Goal: Navigation & Orientation: Find specific page/section

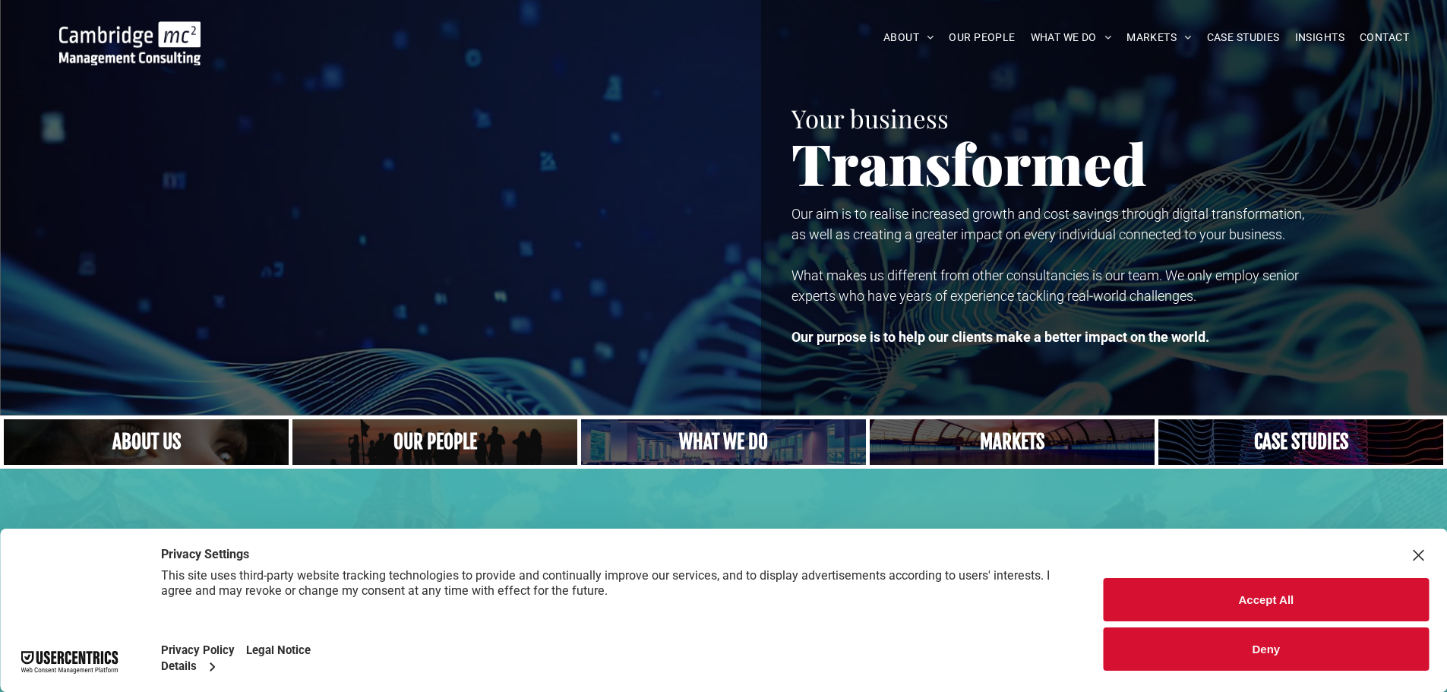
scroll to position [76, 0]
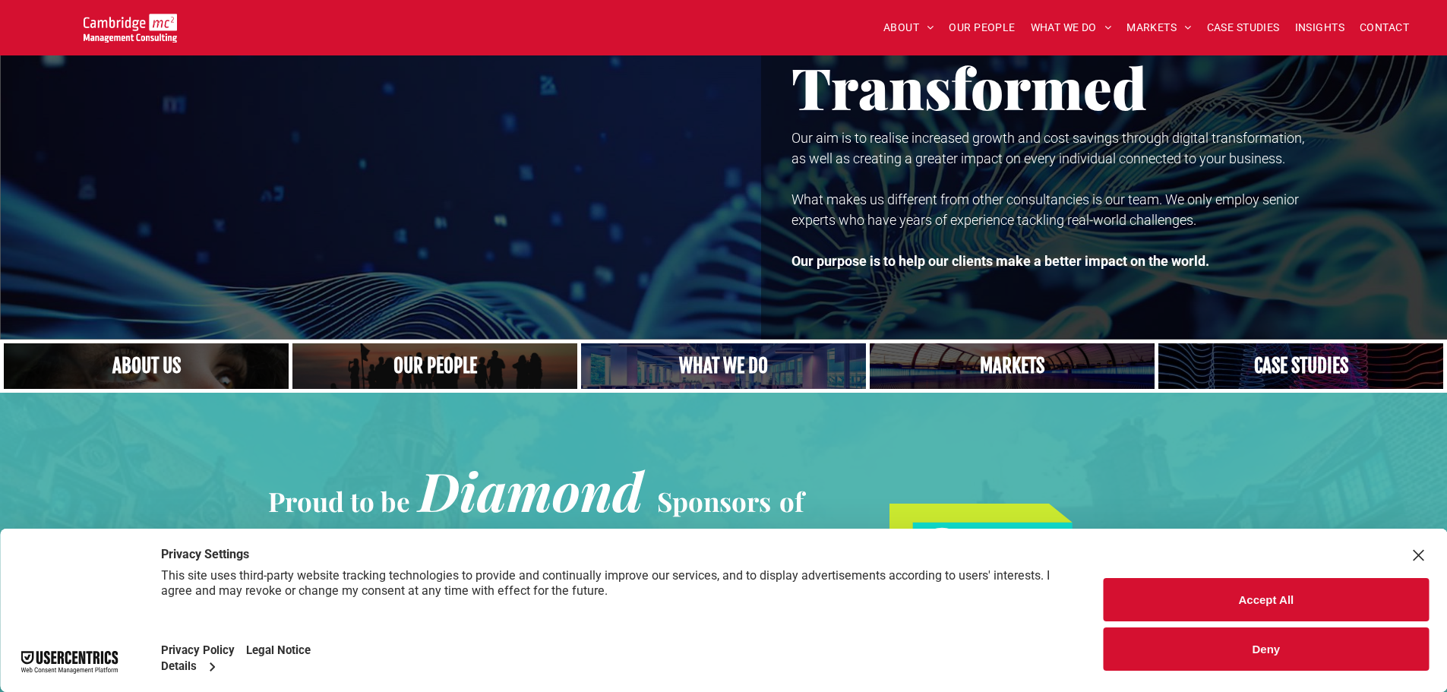
click at [1273, 601] on button "Accept All" at bounding box center [1266, 599] width 325 height 43
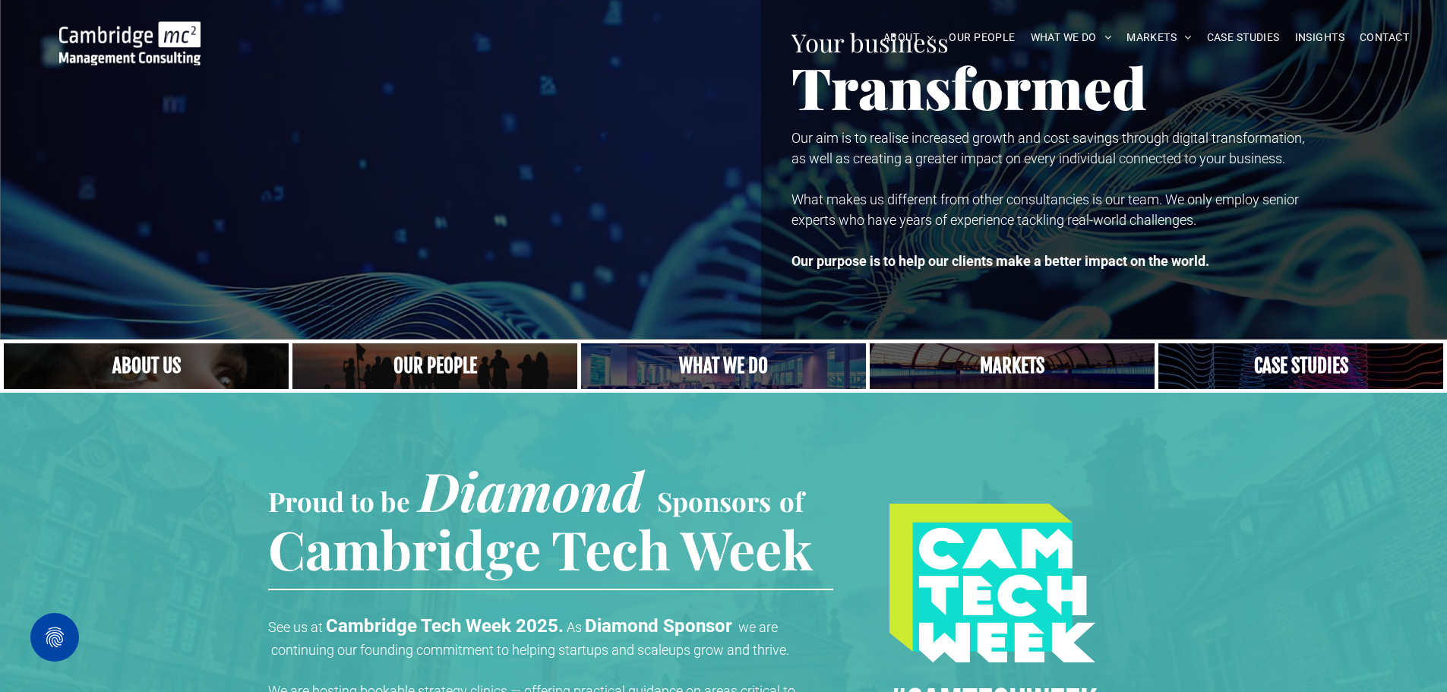
click at [453, 368] on link "A crowd in silhouette at sunset, on a rise or lookout point" at bounding box center [435, 366] width 302 height 49
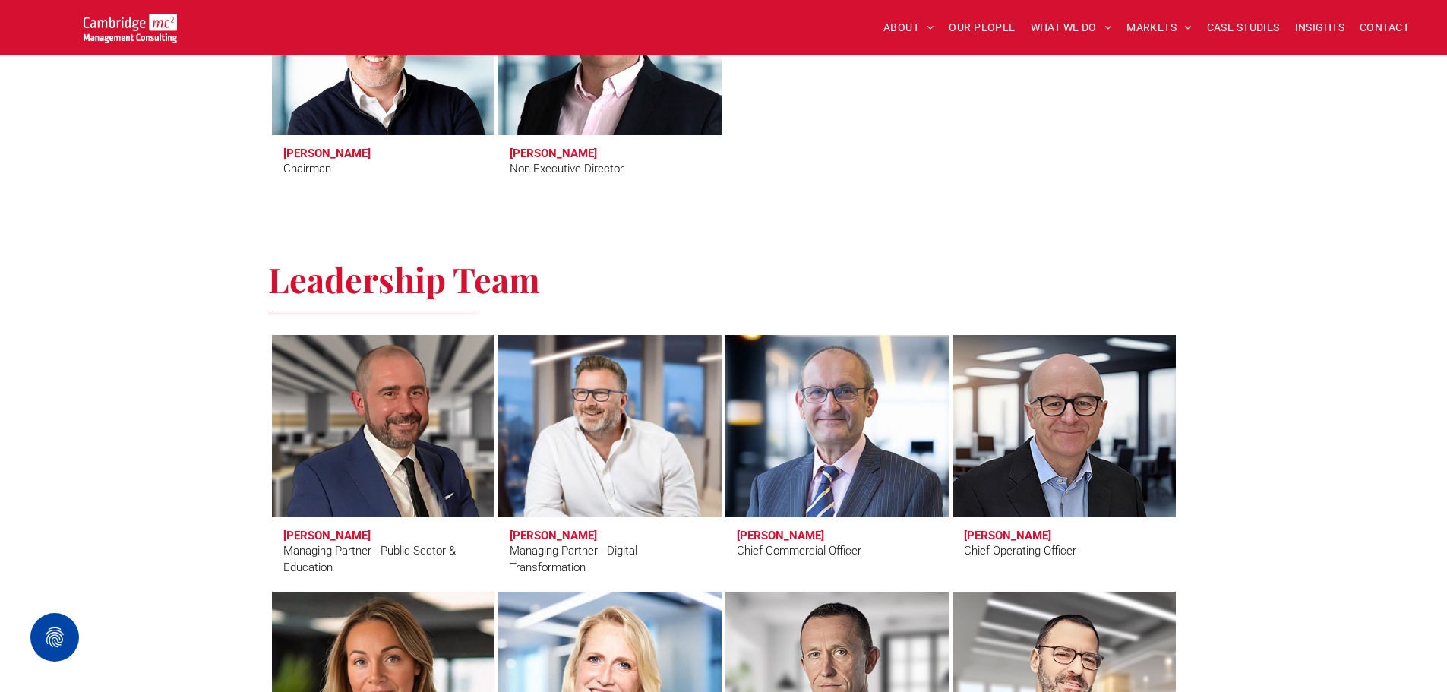
scroll to position [966, 0]
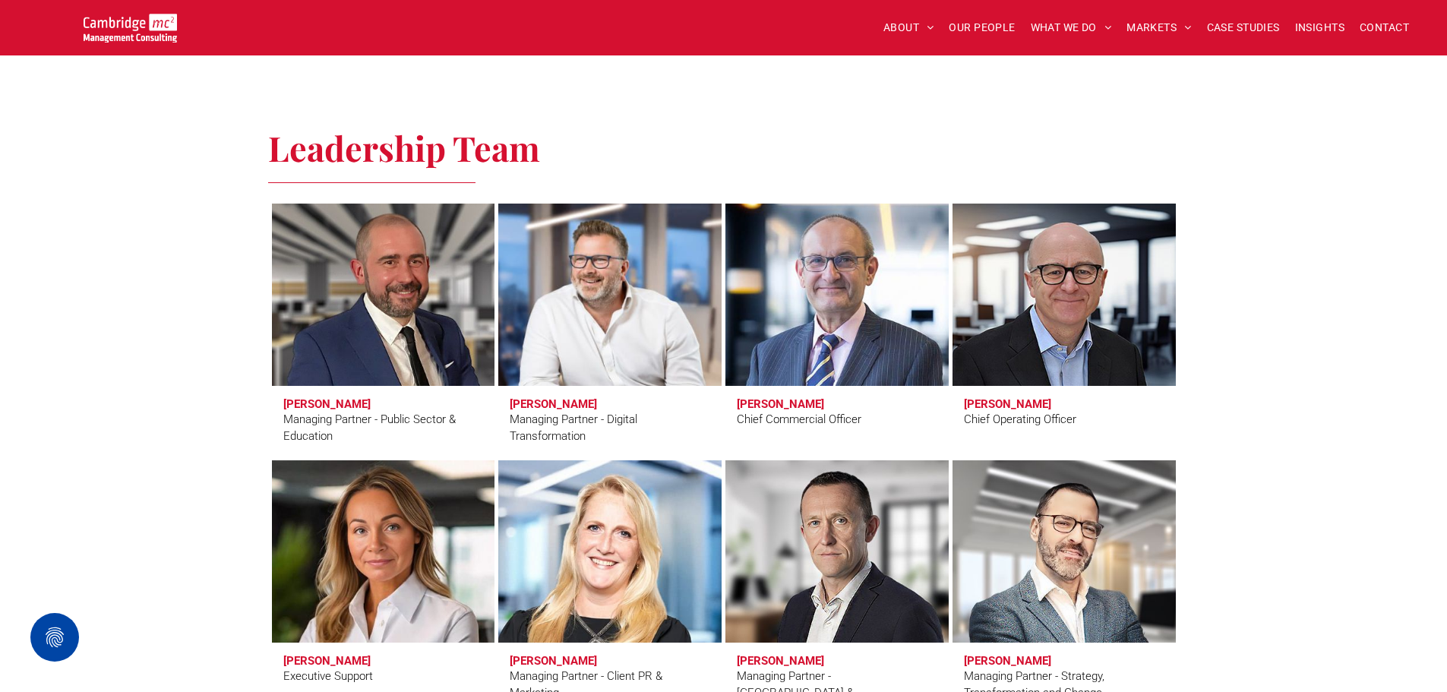
click at [557, 400] on h3 "[PERSON_NAME]" at bounding box center [553, 404] width 87 height 14
click at [584, 286] on link at bounding box center [609, 294] width 236 height 193
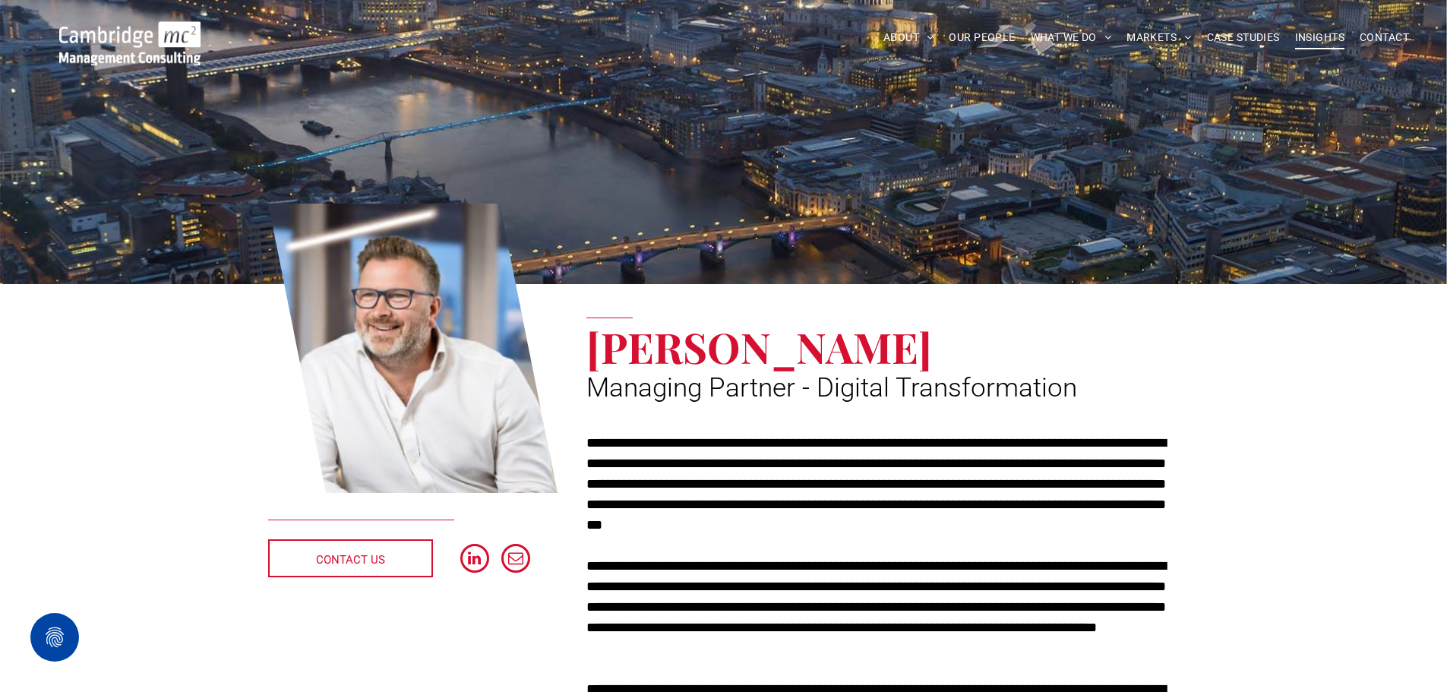
click at [1312, 34] on span "INSIGHTS" at bounding box center [1319, 38] width 49 height 24
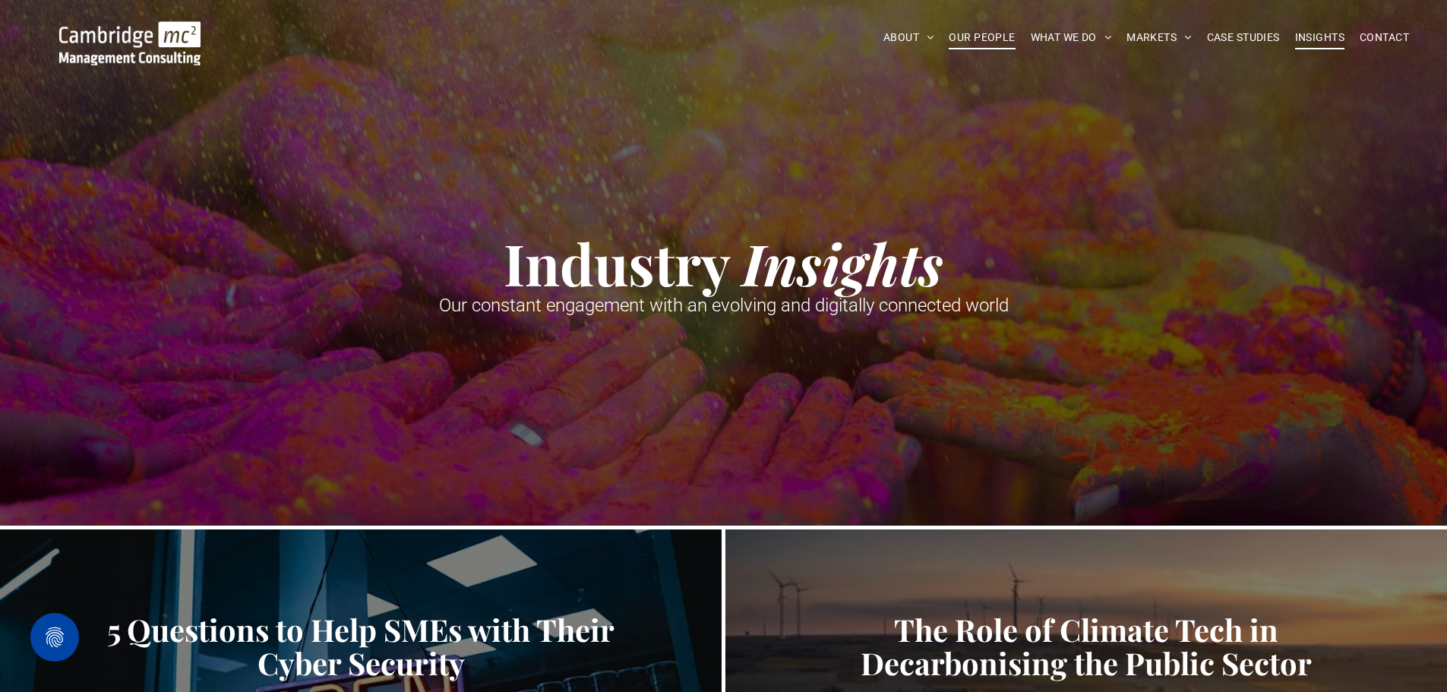
click at [961, 39] on span "OUR PEOPLE" at bounding box center [982, 38] width 66 height 24
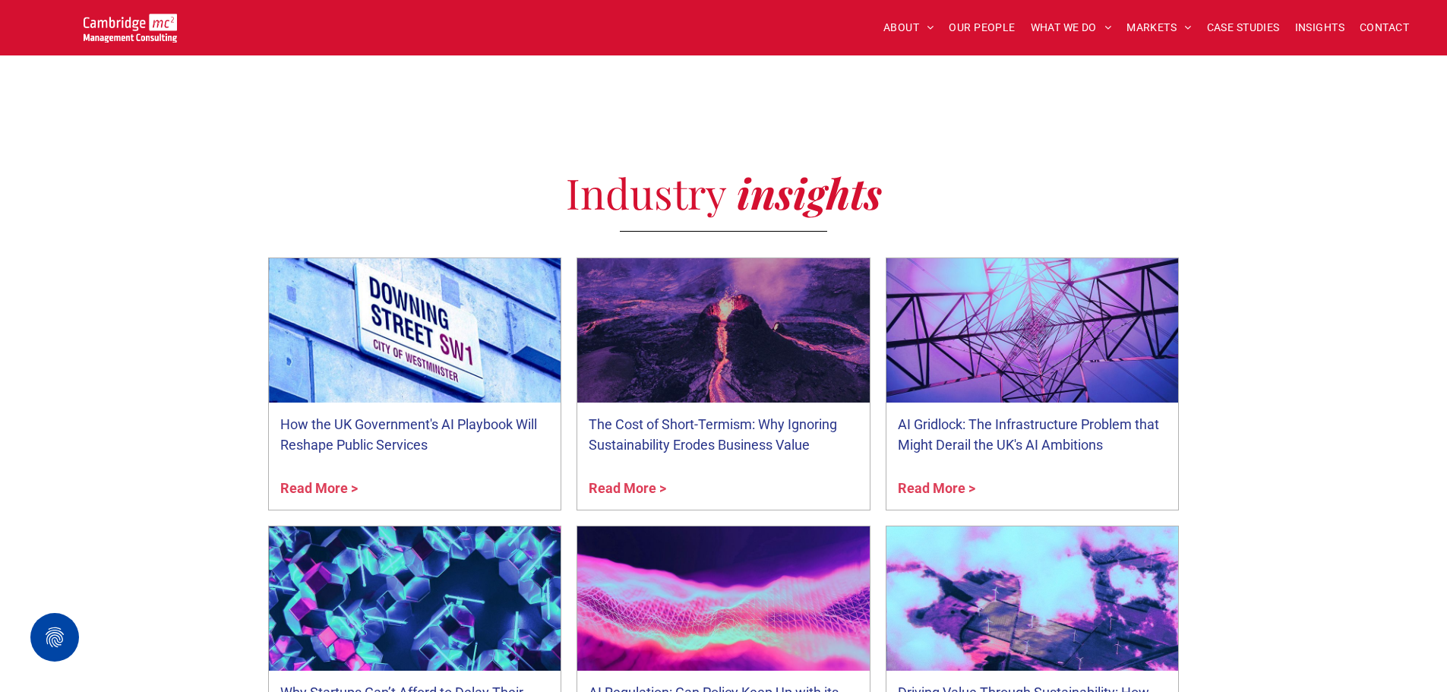
scroll to position [5316, 0]
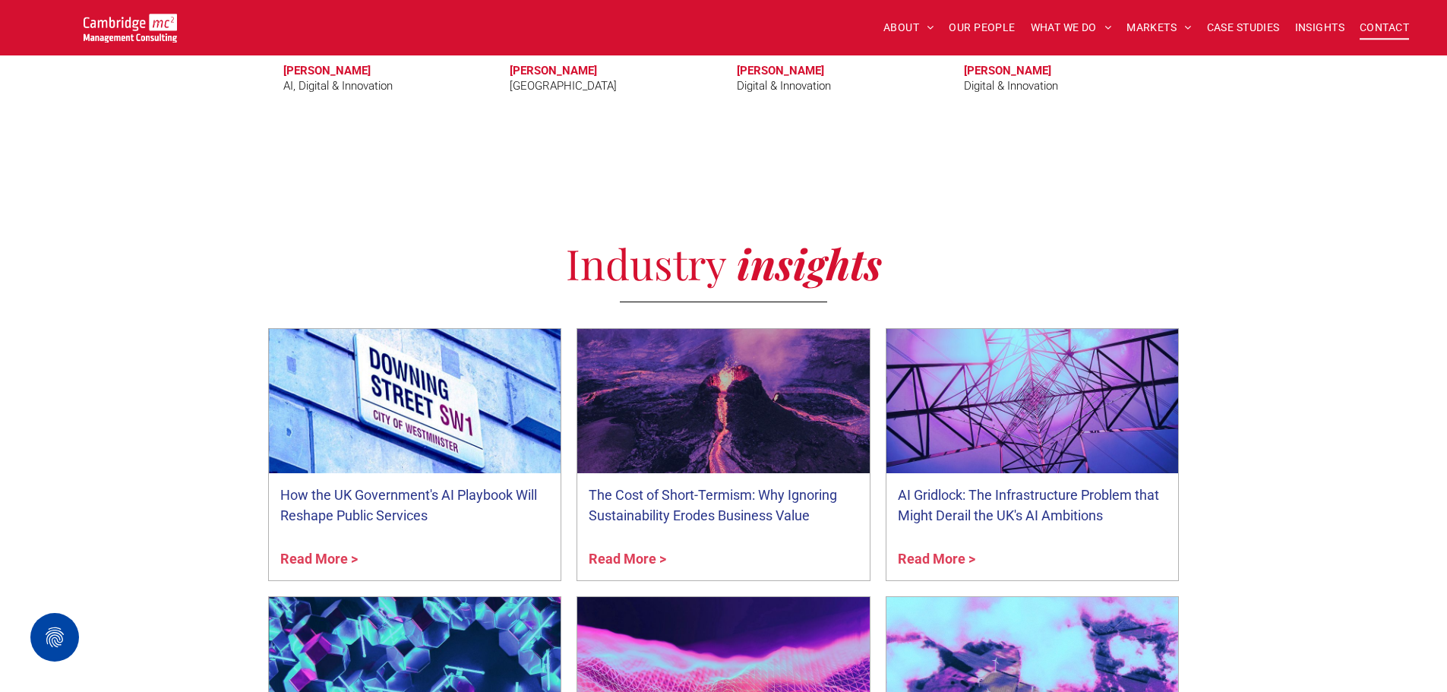
click at [1385, 23] on span "CONTACT" at bounding box center [1383, 28] width 49 height 24
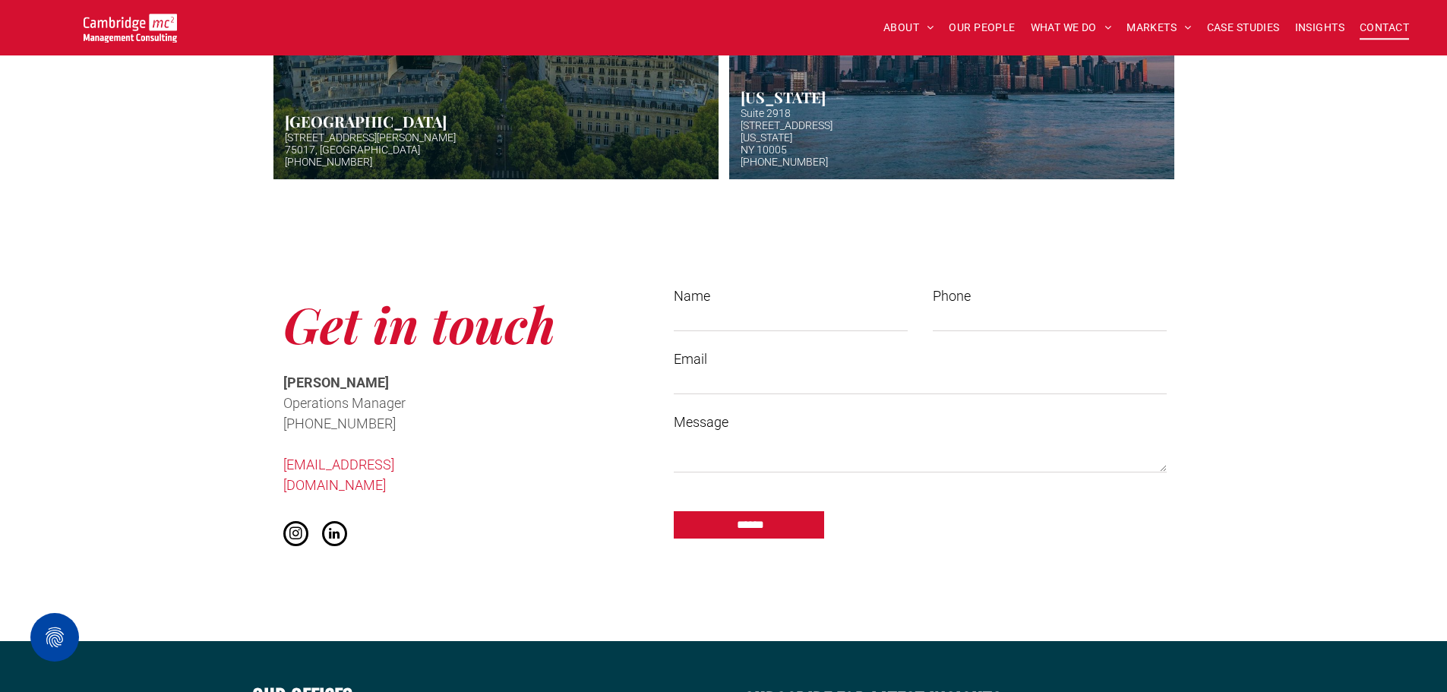
scroll to position [987, 0]
